Goal: Check status: Check status

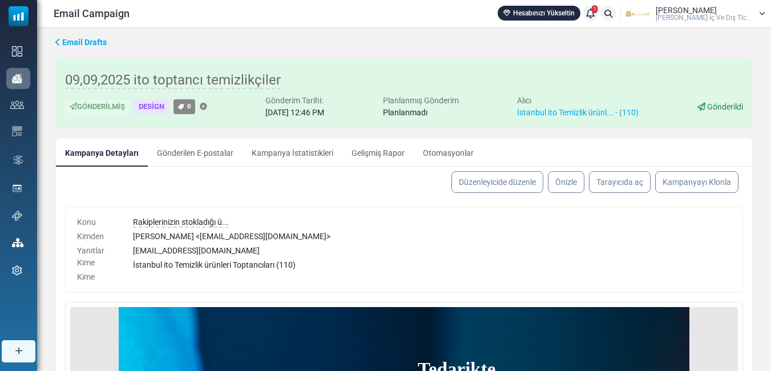
click at [366, 213] on div "Konu Kimden Yanıtlar Kime Kime Rakiplerinizin stokladığı ü... Yusuf Kenan Kurt …" at bounding box center [404, 250] width 678 height 86
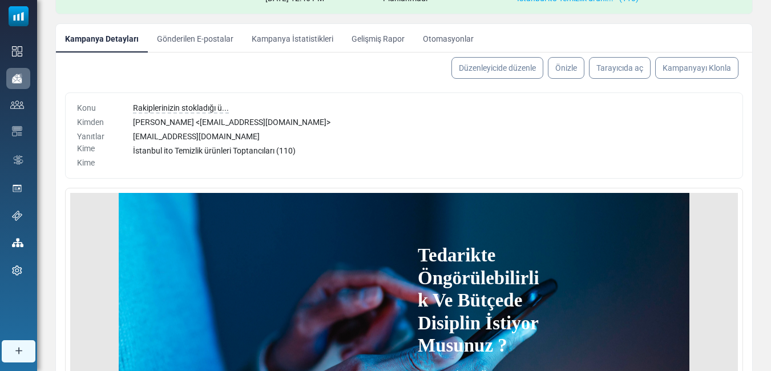
click at [191, 30] on link "Gönderilen E-postalar" at bounding box center [195, 38] width 95 height 29
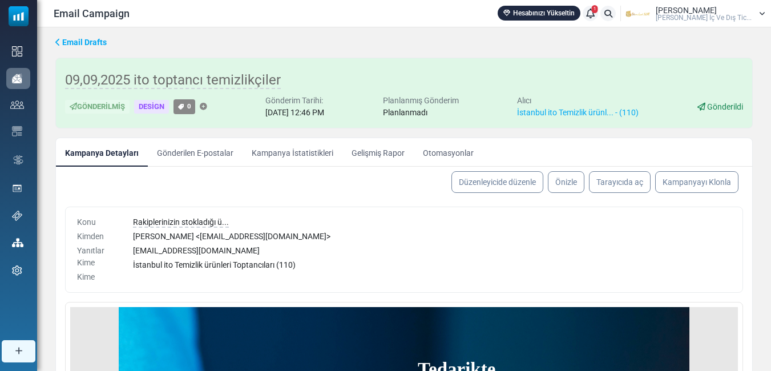
click at [205, 152] on link "Gönderilen E-postalar" at bounding box center [195, 152] width 95 height 29
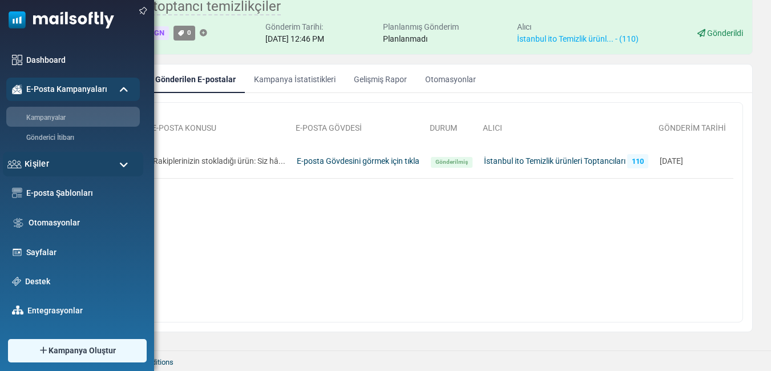
click at [31, 165] on span "Kişiler" at bounding box center [37, 163] width 25 height 13
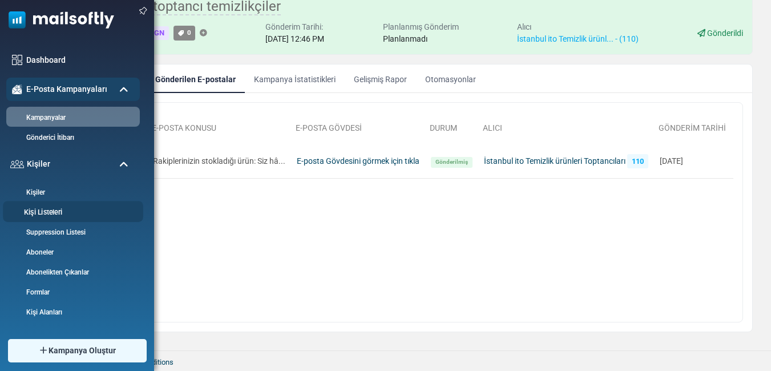
click at [48, 213] on link "Kişi Listeleri" at bounding box center [71, 212] width 137 height 11
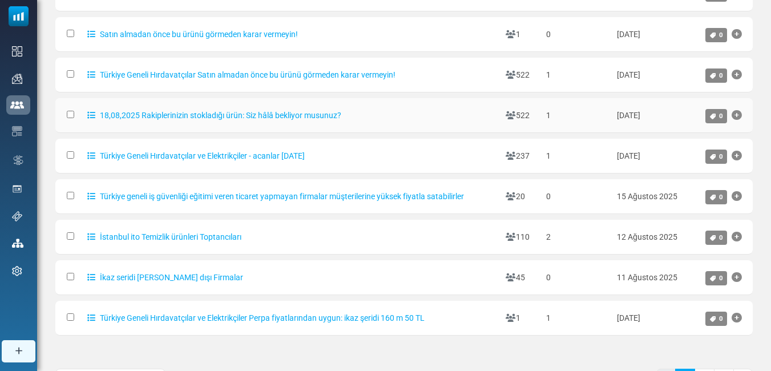
scroll to position [228, 0]
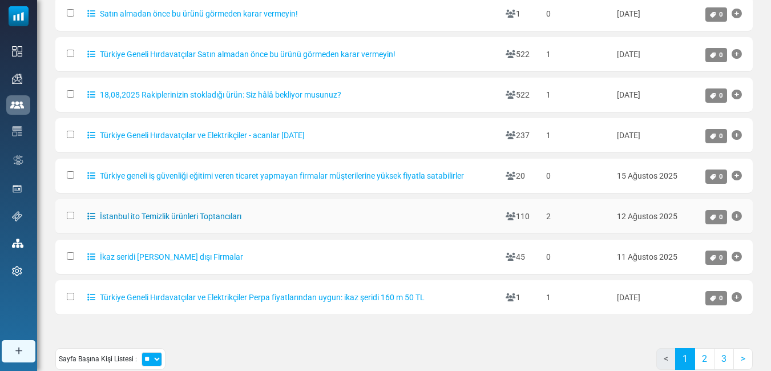
click at [195, 215] on link "İstanbul ito Temizlik ürünleri Toptancıları" at bounding box center [164, 216] width 154 height 9
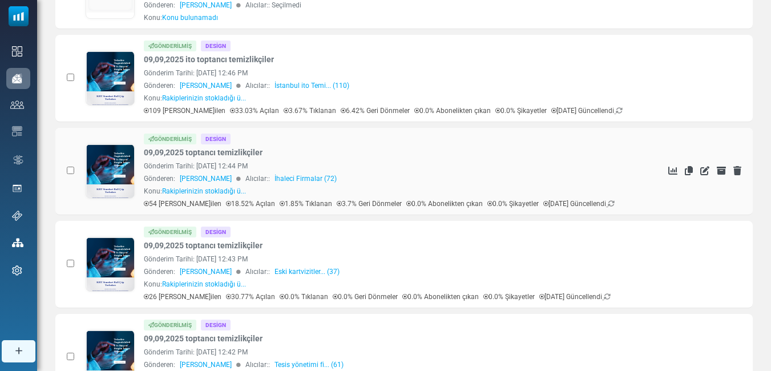
scroll to position [456, 0]
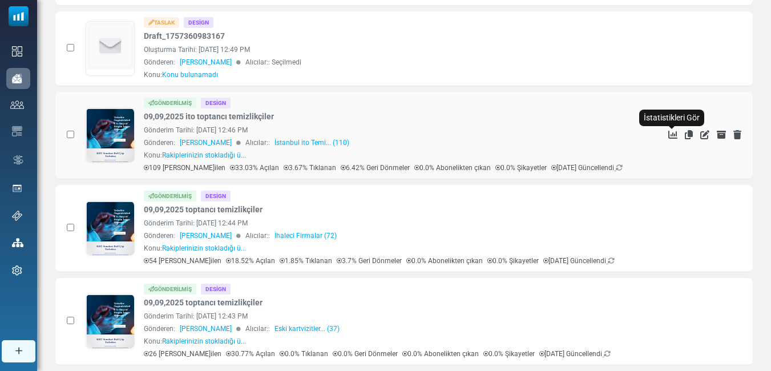
click at [671, 136] on icon "İstatistikleri Gör" at bounding box center [672, 134] width 9 height 9
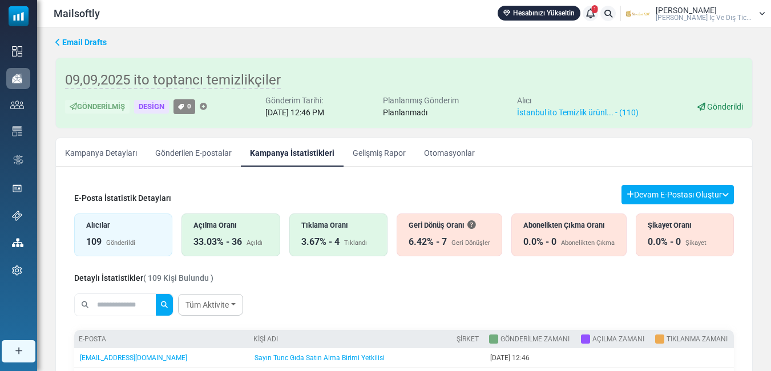
click at [243, 233] on div "Açılma Oranı 33.03% - 36 Açıldı" at bounding box center [230, 234] width 98 height 43
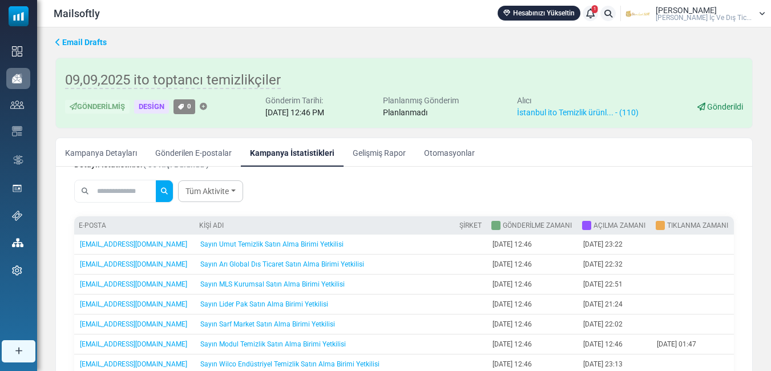
scroll to position [114, 0]
